Goal: Task Accomplishment & Management: Complete application form

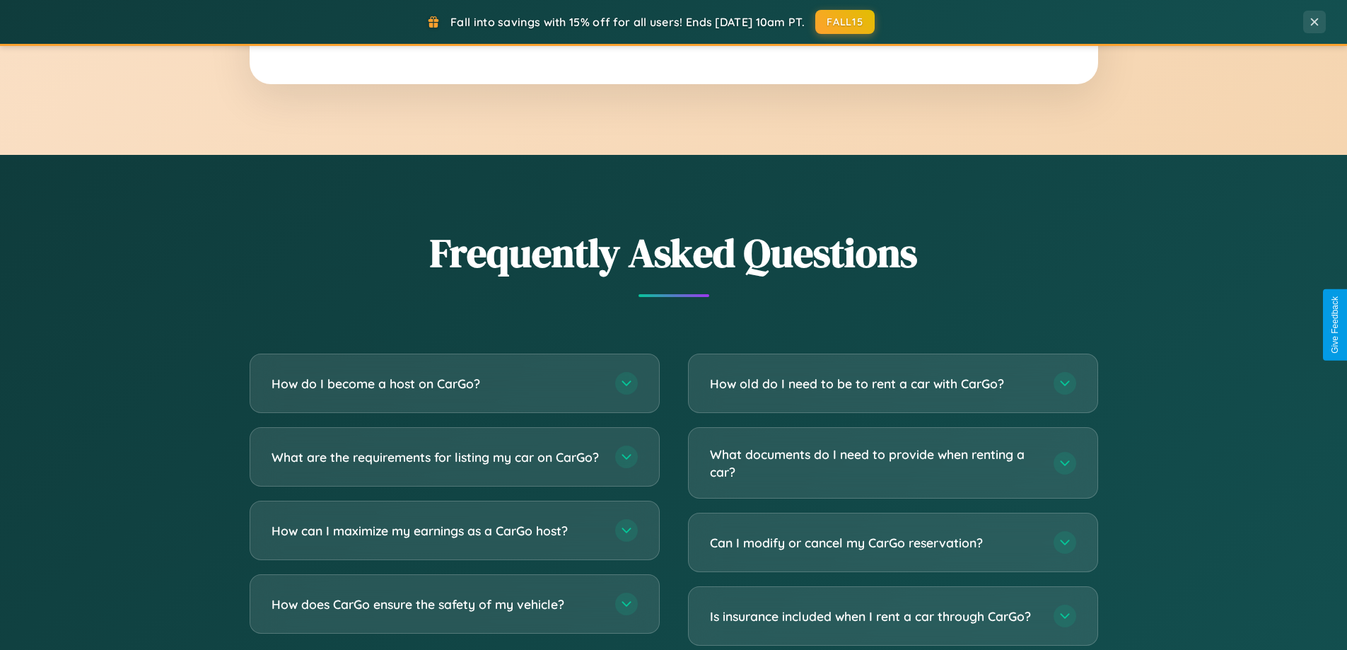
scroll to position [2721, 0]
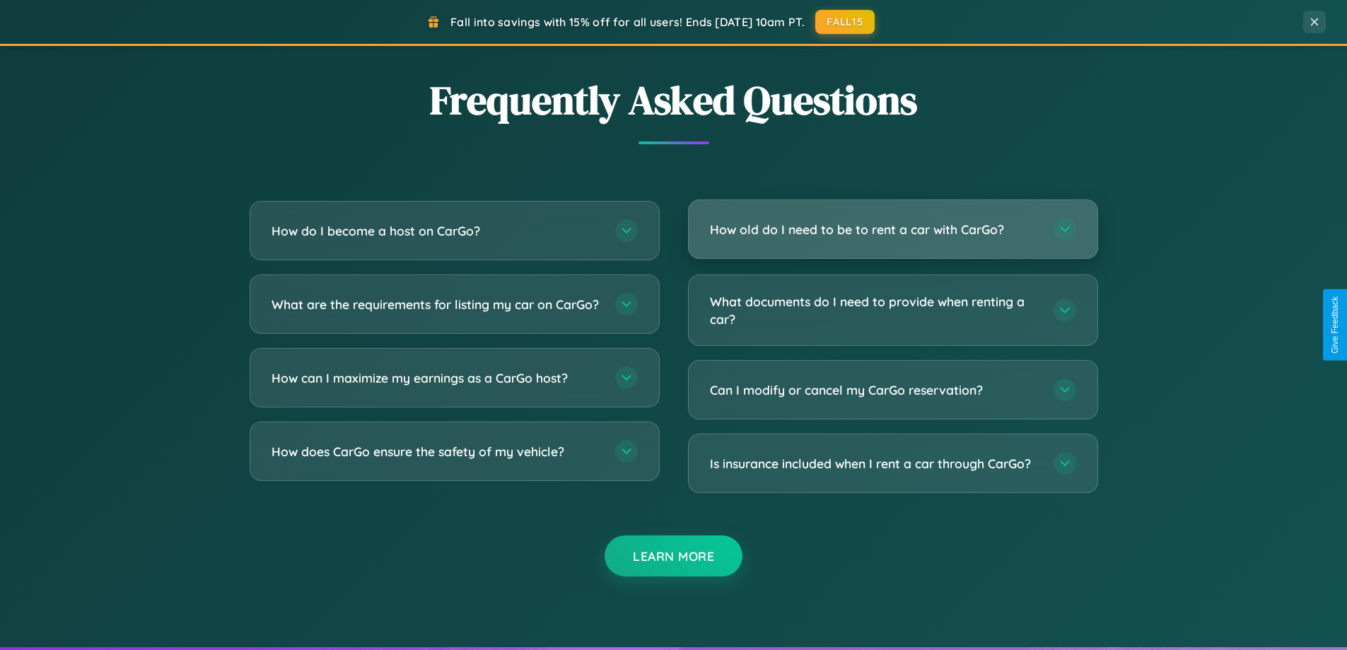
click at [892, 229] on h3 "How old do I need to be to rent a car with CarGo?" at bounding box center [875, 230] width 330 height 18
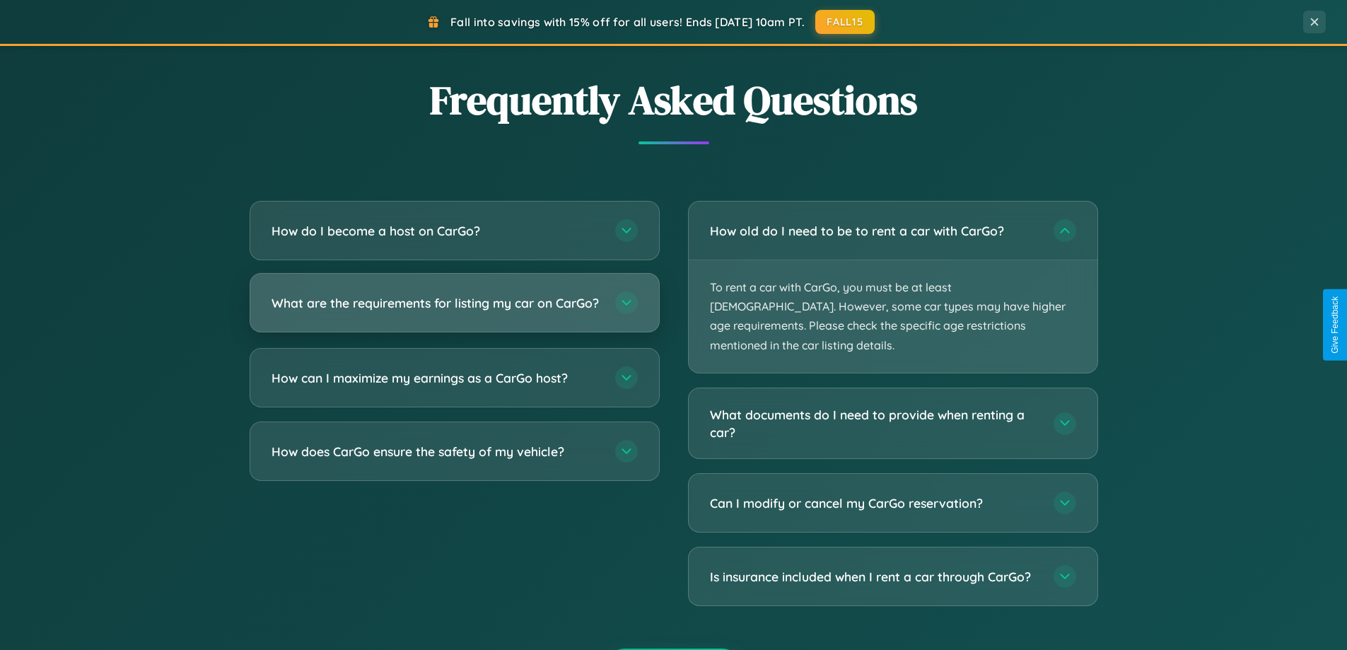
click at [454, 309] on h3 "What are the requirements for listing my car on CarGo?" at bounding box center [437, 303] width 330 height 18
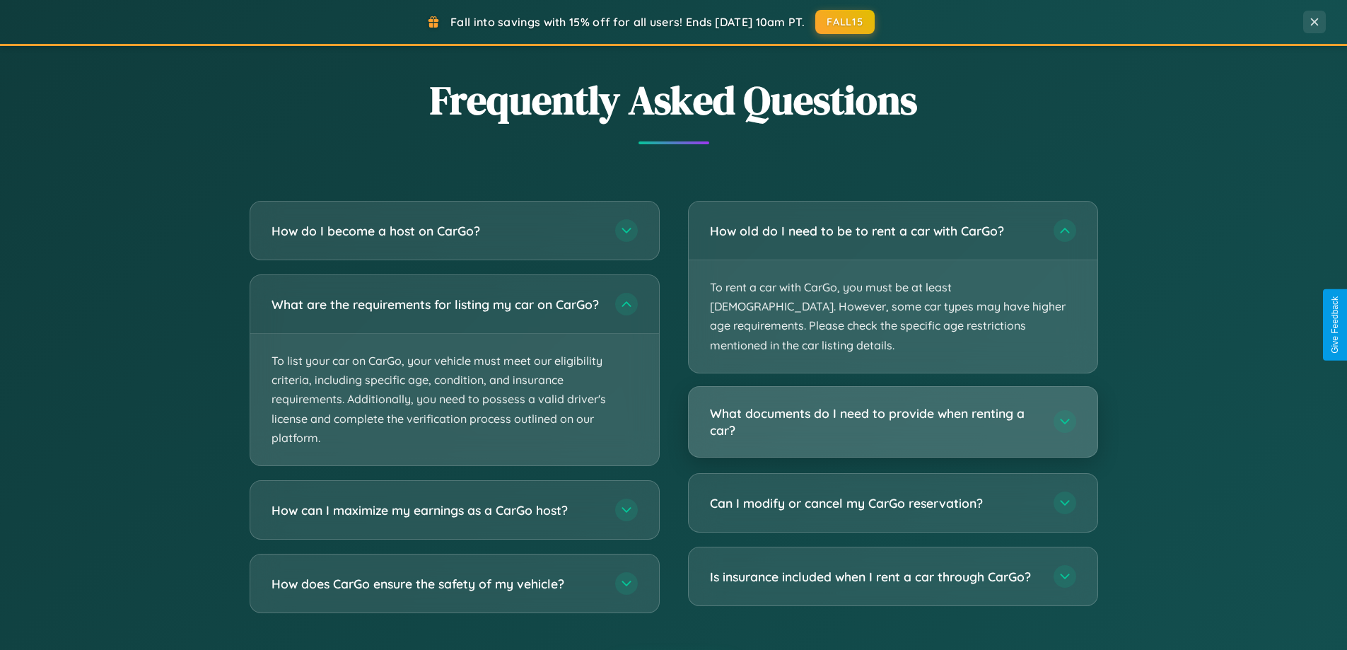
click at [892, 405] on h3 "What documents do I need to provide when renting a car?" at bounding box center [875, 422] width 330 height 35
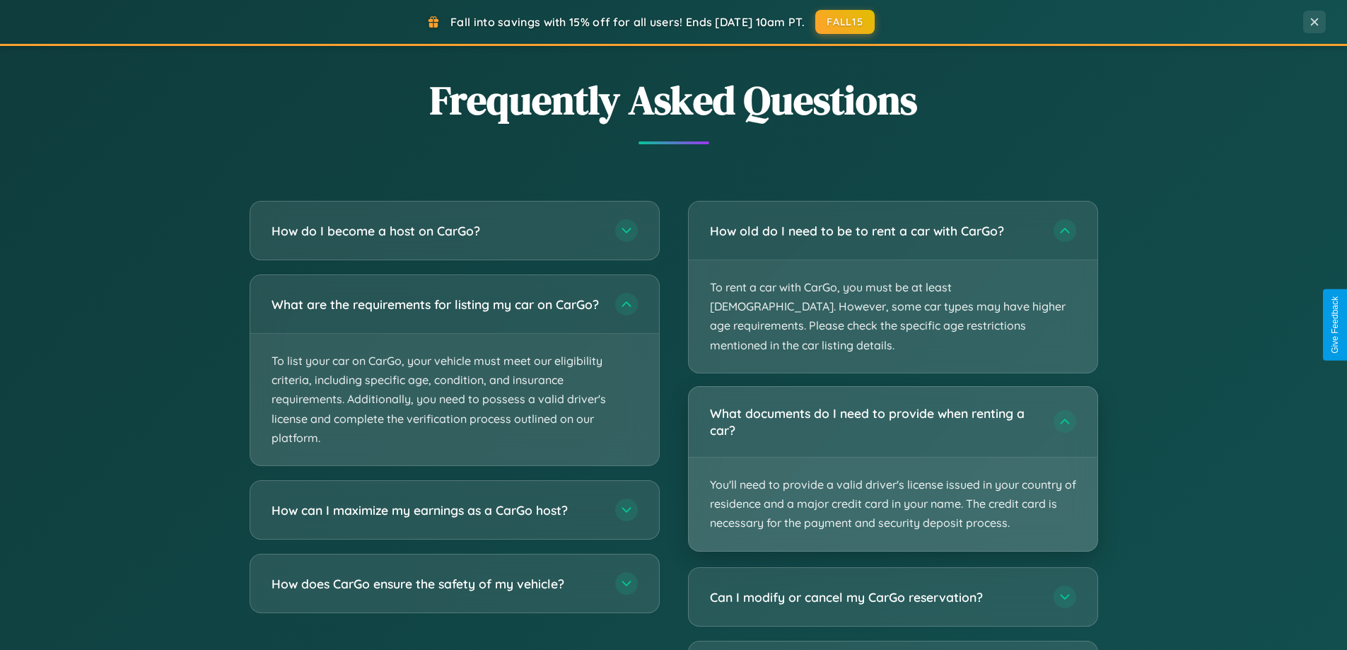
click at [892, 458] on p "You'll need to provide a valid driver's license issued in your country of resid…" at bounding box center [893, 504] width 409 height 93
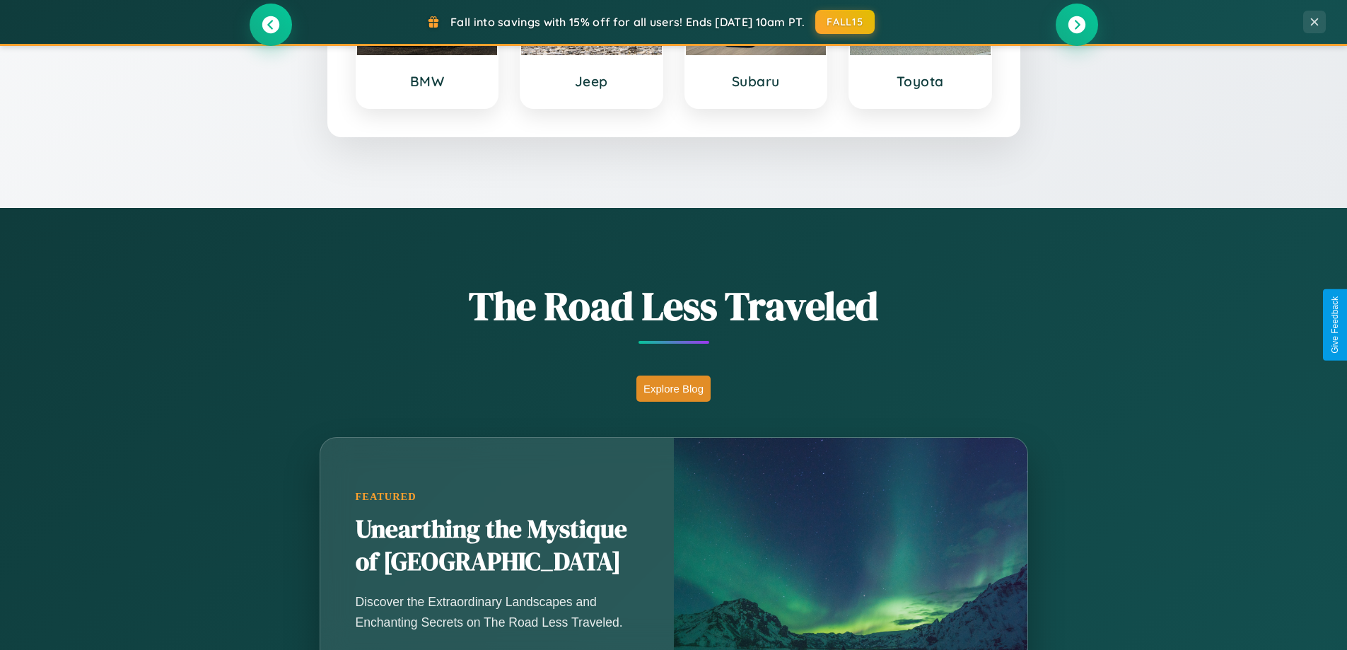
scroll to position [610, 0]
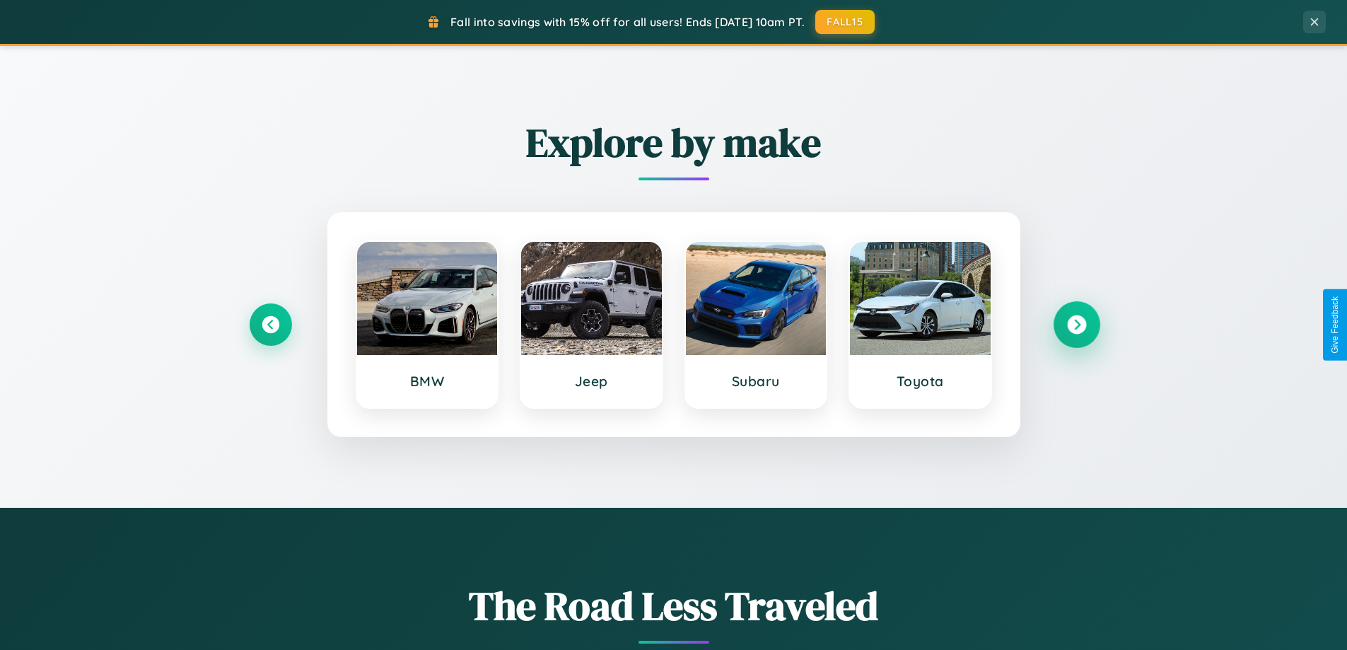
click at [1076, 325] on icon at bounding box center [1076, 324] width 19 height 19
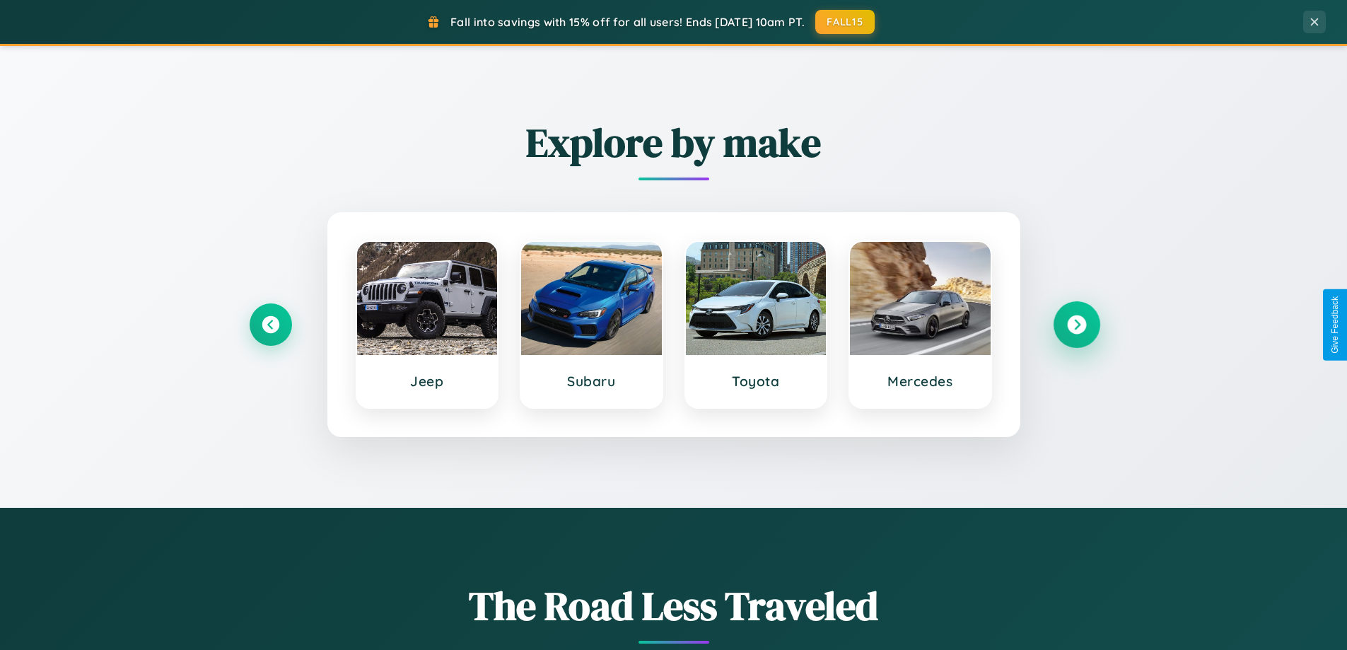
click at [1076, 325] on icon at bounding box center [1076, 324] width 19 height 19
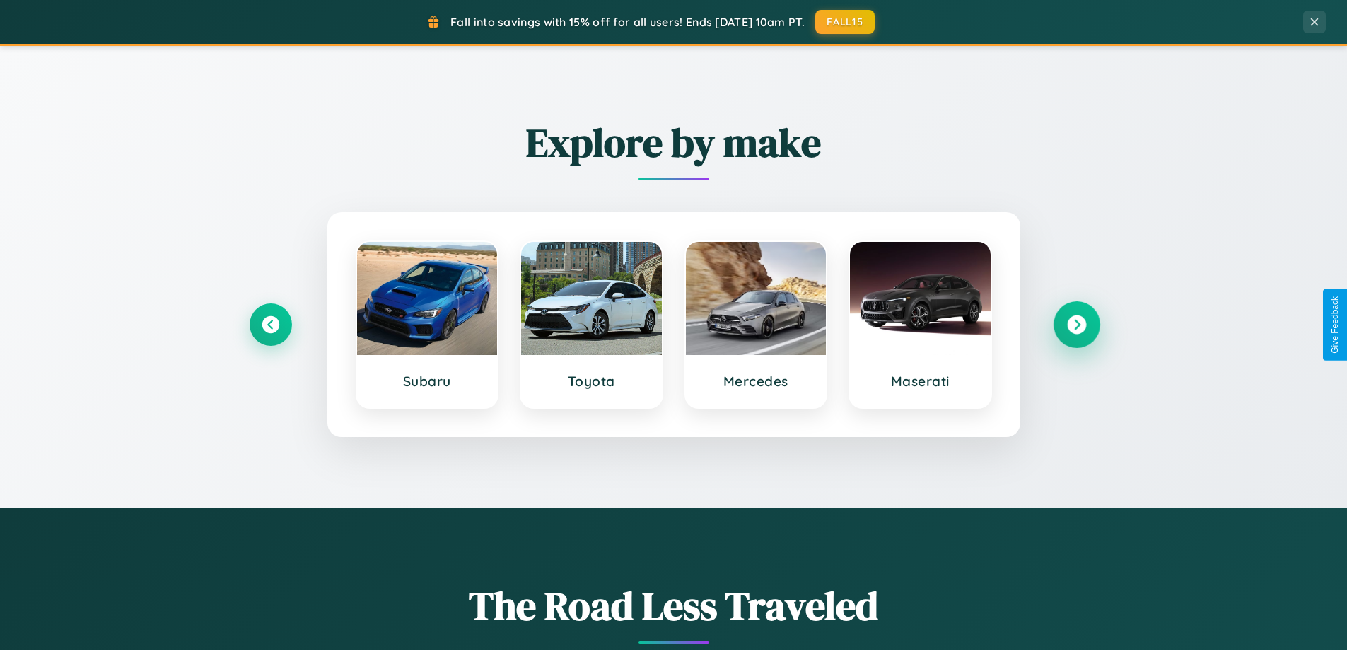
click at [1076, 325] on icon at bounding box center [1076, 324] width 19 height 19
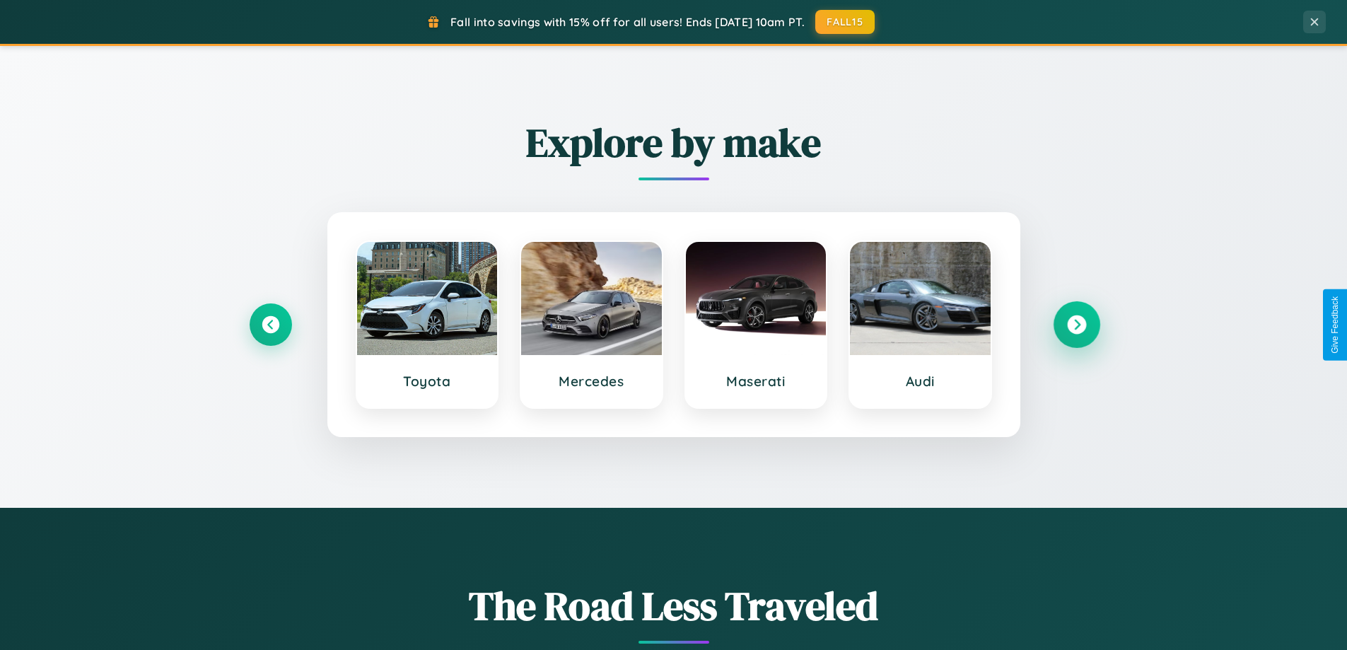
click at [1076, 325] on icon at bounding box center [1076, 324] width 19 height 19
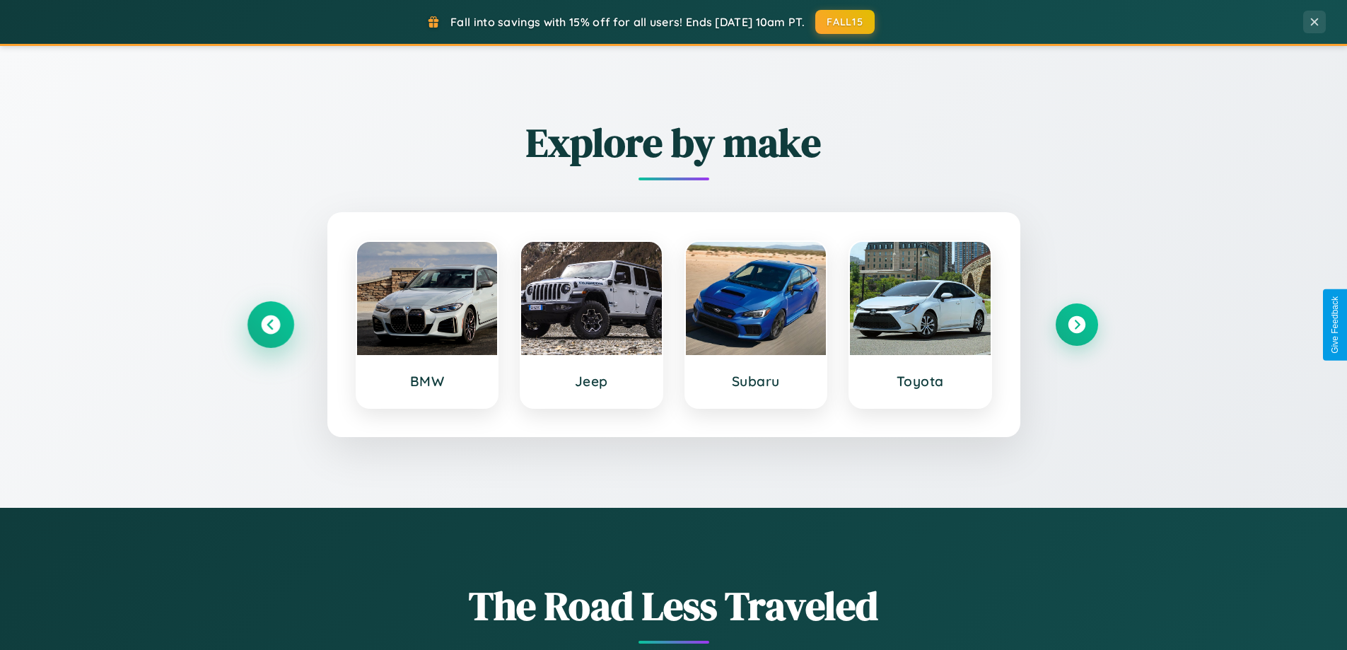
click at [270, 325] on icon at bounding box center [270, 324] width 19 height 19
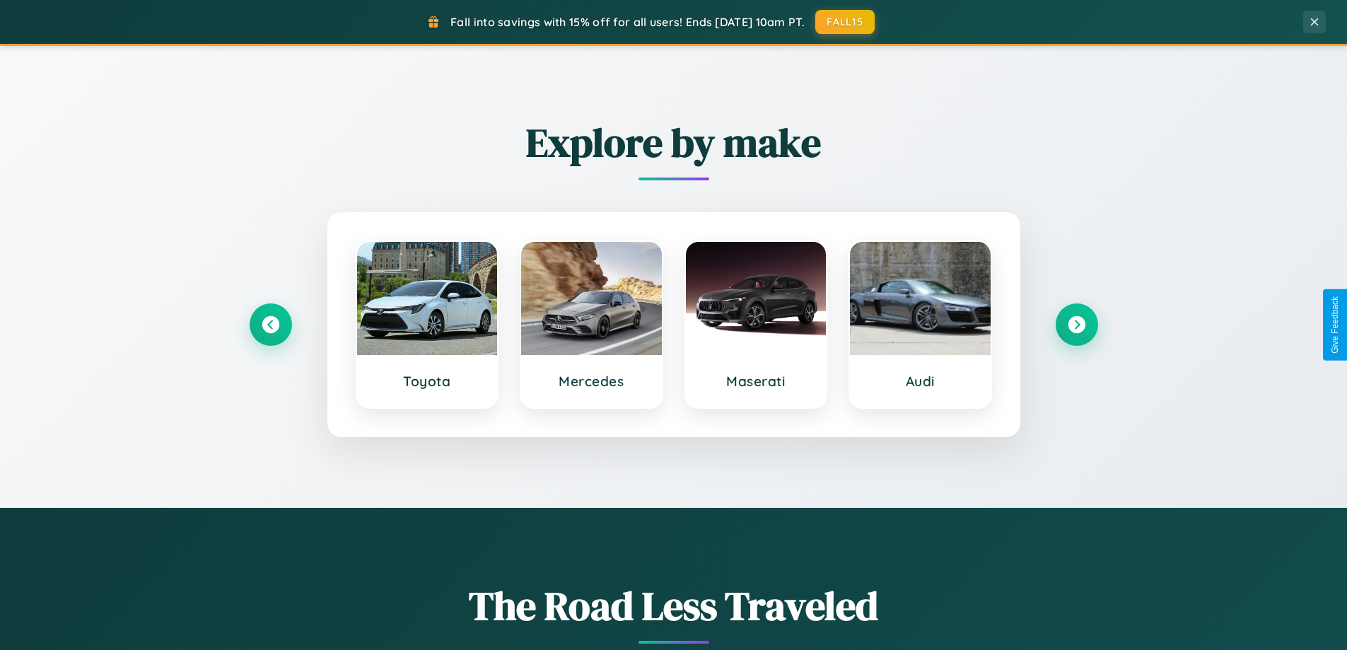
scroll to position [0, 0]
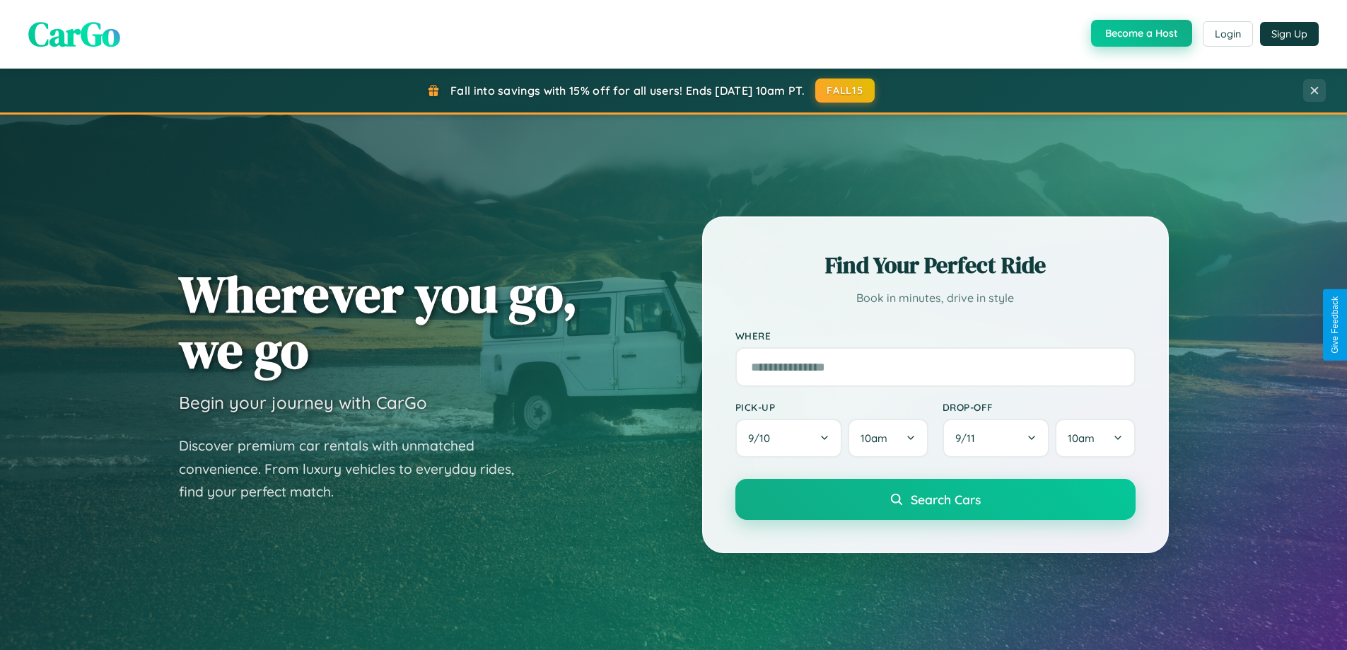
click at [1140, 33] on button "Become a Host" at bounding box center [1141, 33] width 101 height 27
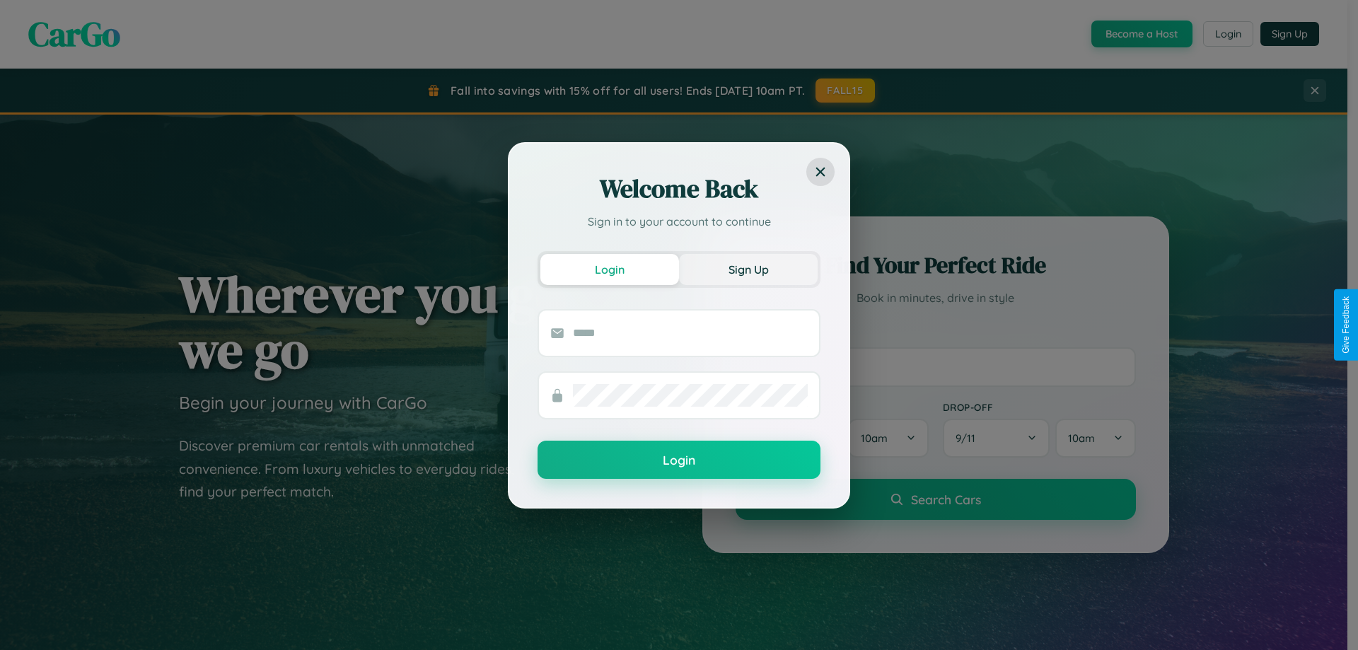
click at [748, 269] on button "Sign Up" at bounding box center [748, 269] width 139 height 31
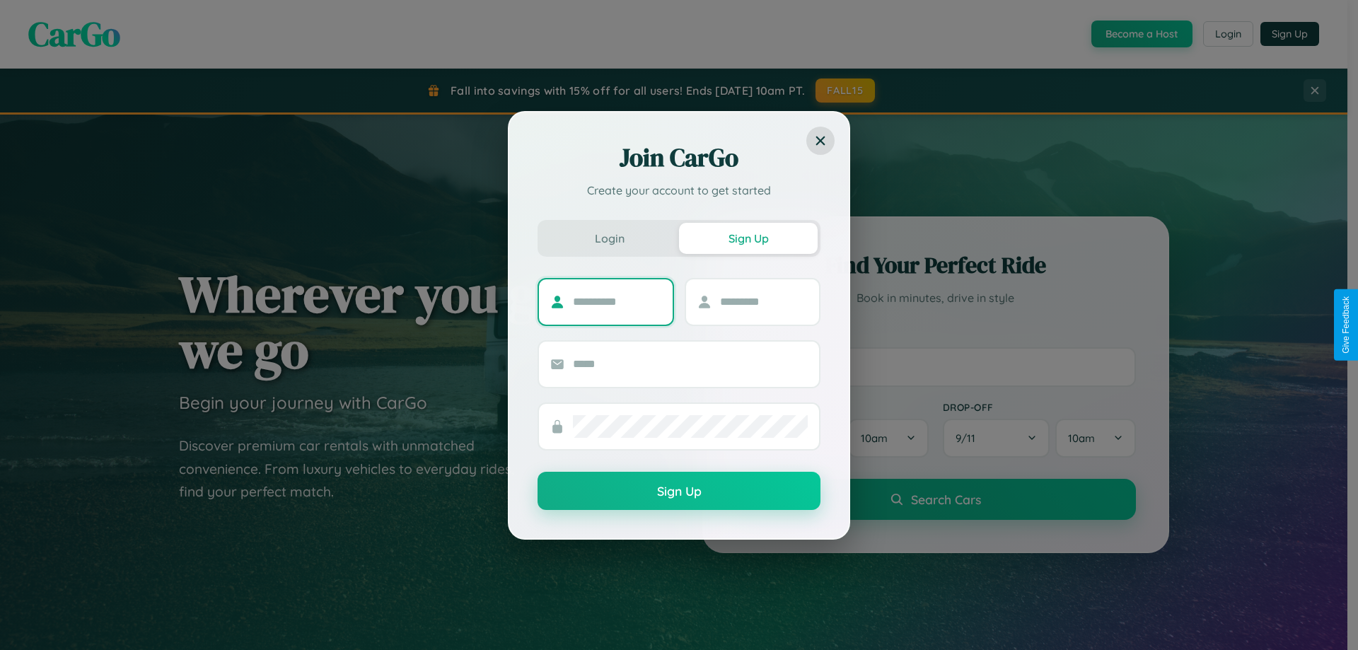
click at [617, 301] on input "text" at bounding box center [617, 302] width 88 height 23
type input "*****"
click at [763, 301] on input "text" at bounding box center [764, 302] width 88 height 23
type input "*****"
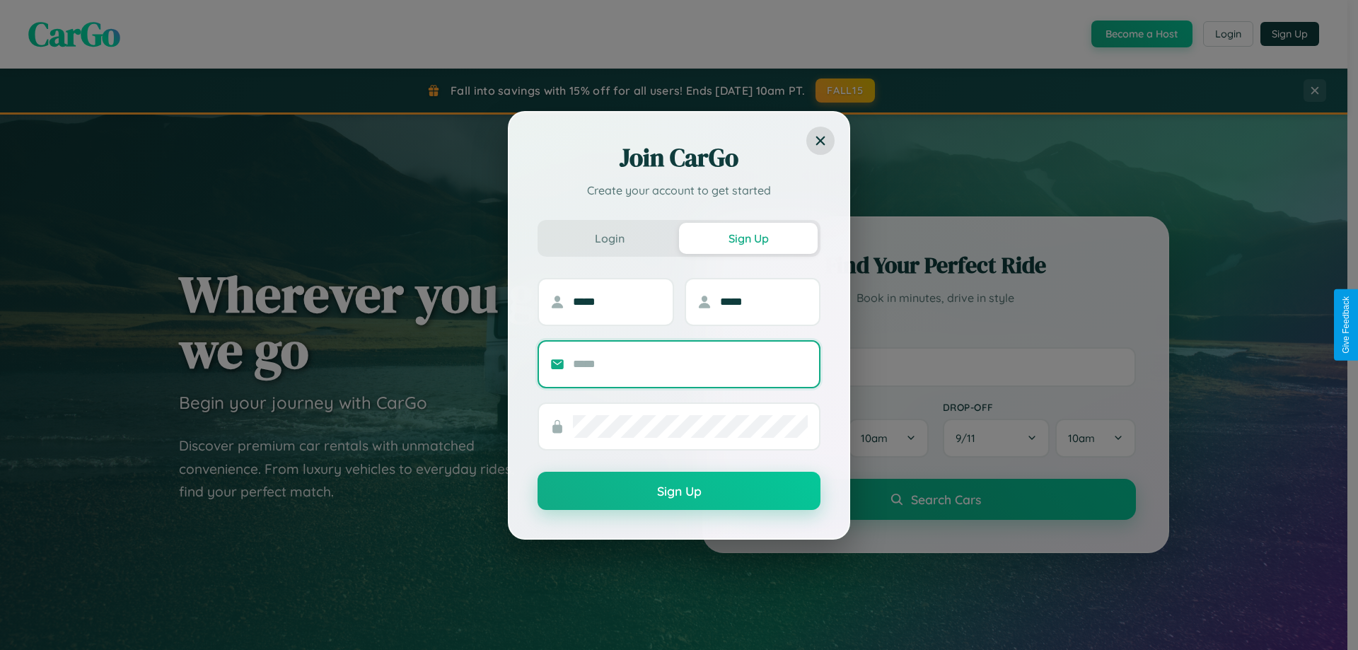
click at [690, 363] on input "text" at bounding box center [690, 364] width 235 height 23
type input "**********"
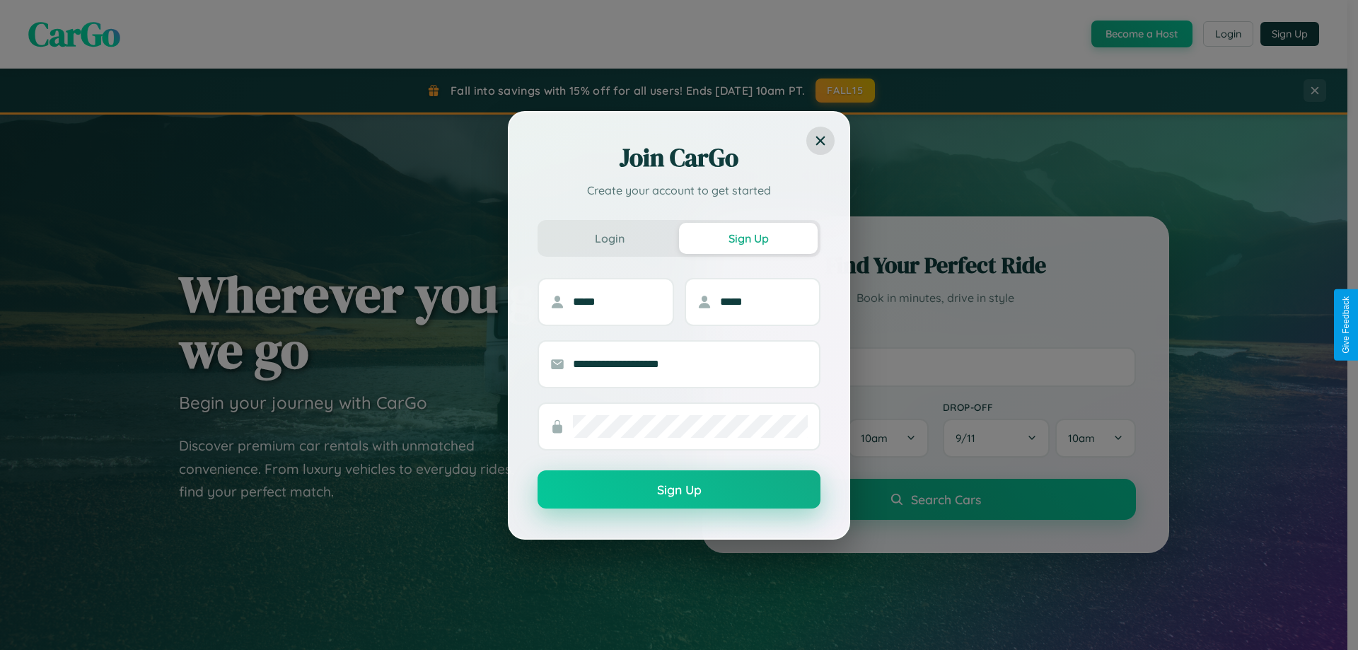
click at [679, 490] on button "Sign Up" at bounding box center [678, 489] width 283 height 38
